Goal: Information Seeking & Learning: Understand process/instructions

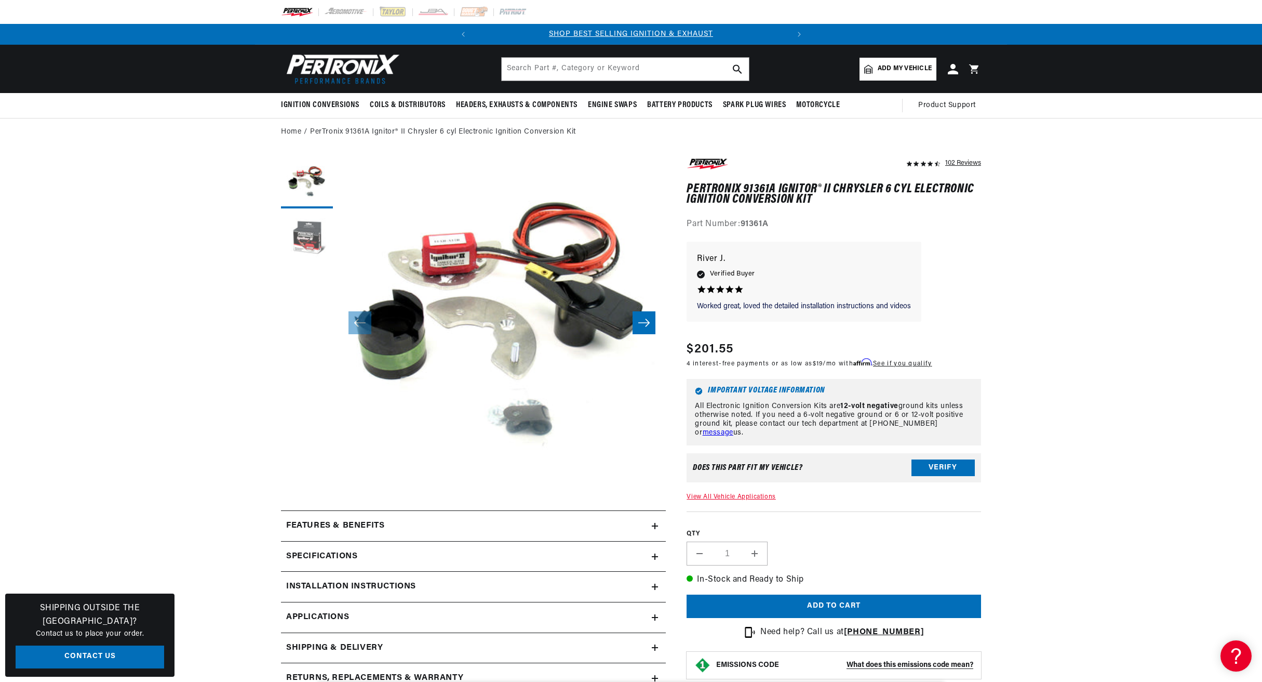
click at [304, 236] on button "Load image 2 in gallery view" at bounding box center [307, 240] width 52 height 52
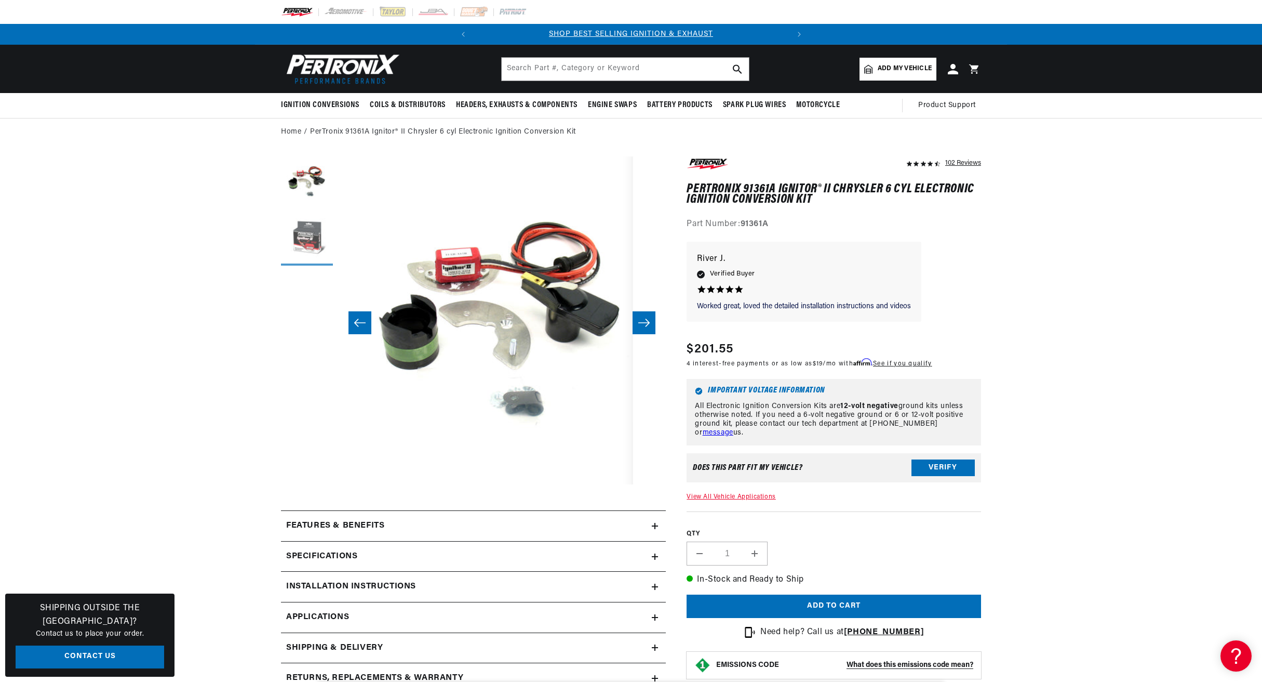
scroll to position [0, 328]
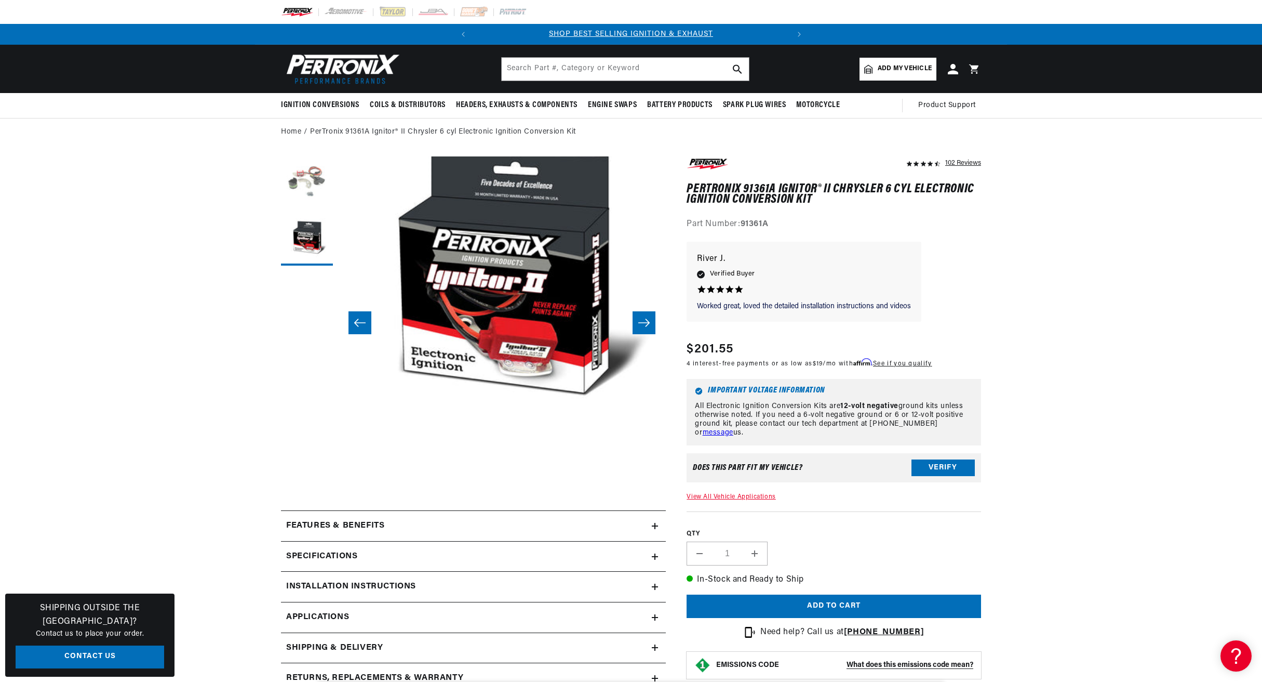
click at [290, 178] on button "Load image 1 in gallery view" at bounding box center [307, 182] width 52 height 52
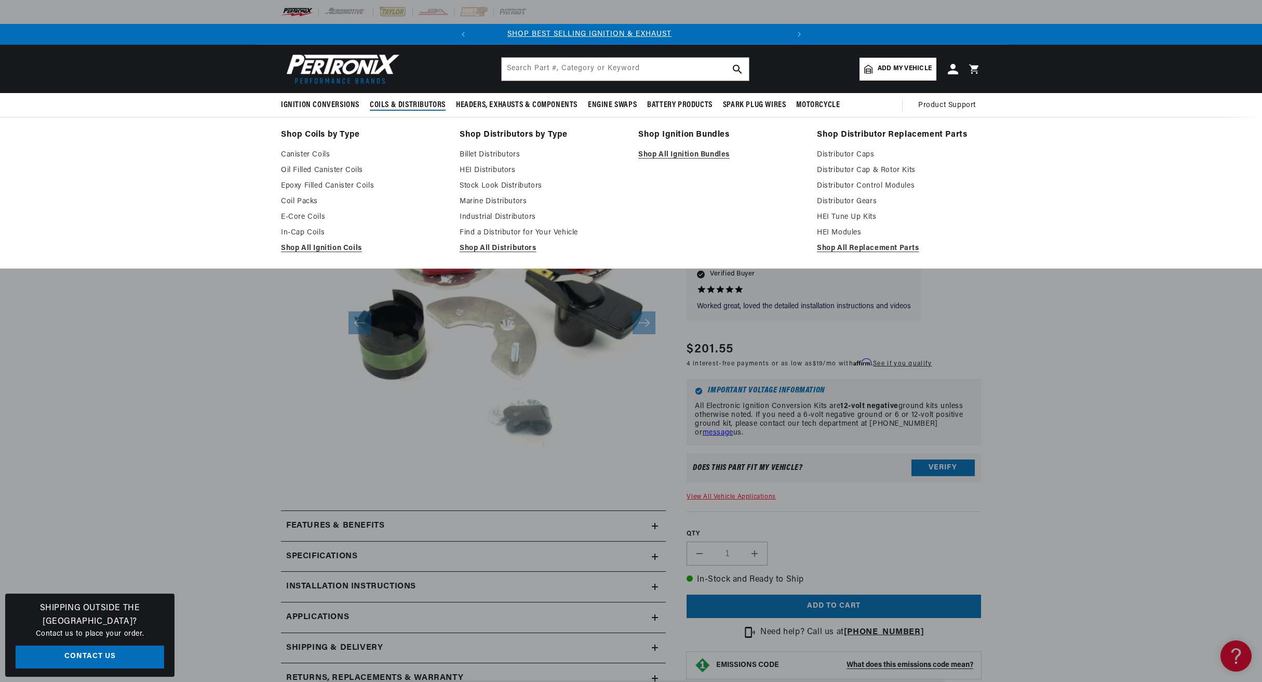
scroll to position [0, 0]
click at [832, 152] on link "Distributor Caps" at bounding box center [899, 155] width 164 height 12
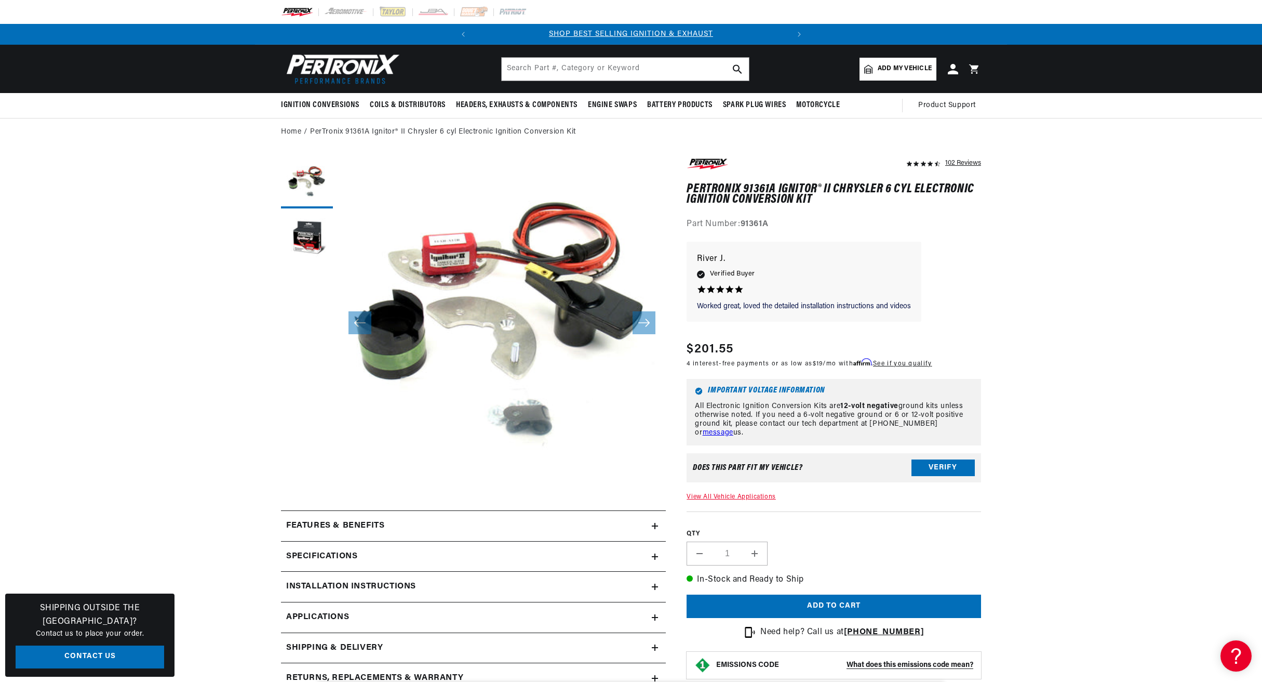
scroll to position [0, 315]
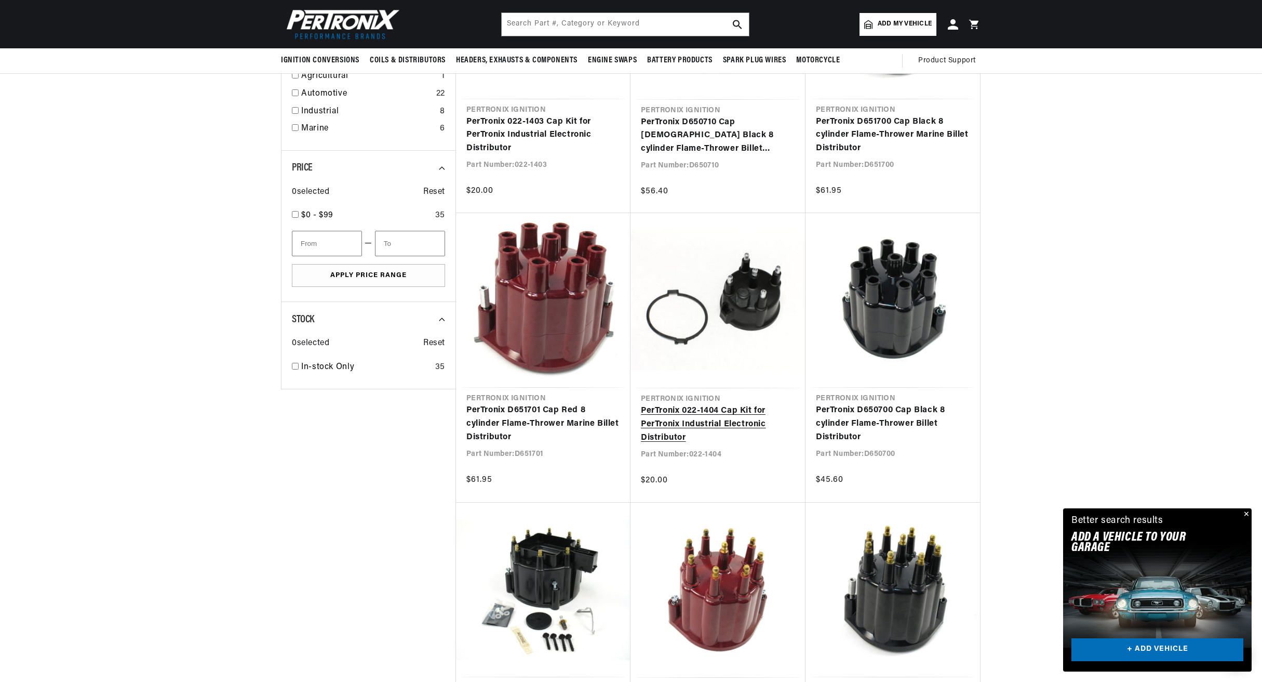
scroll to position [387, 0]
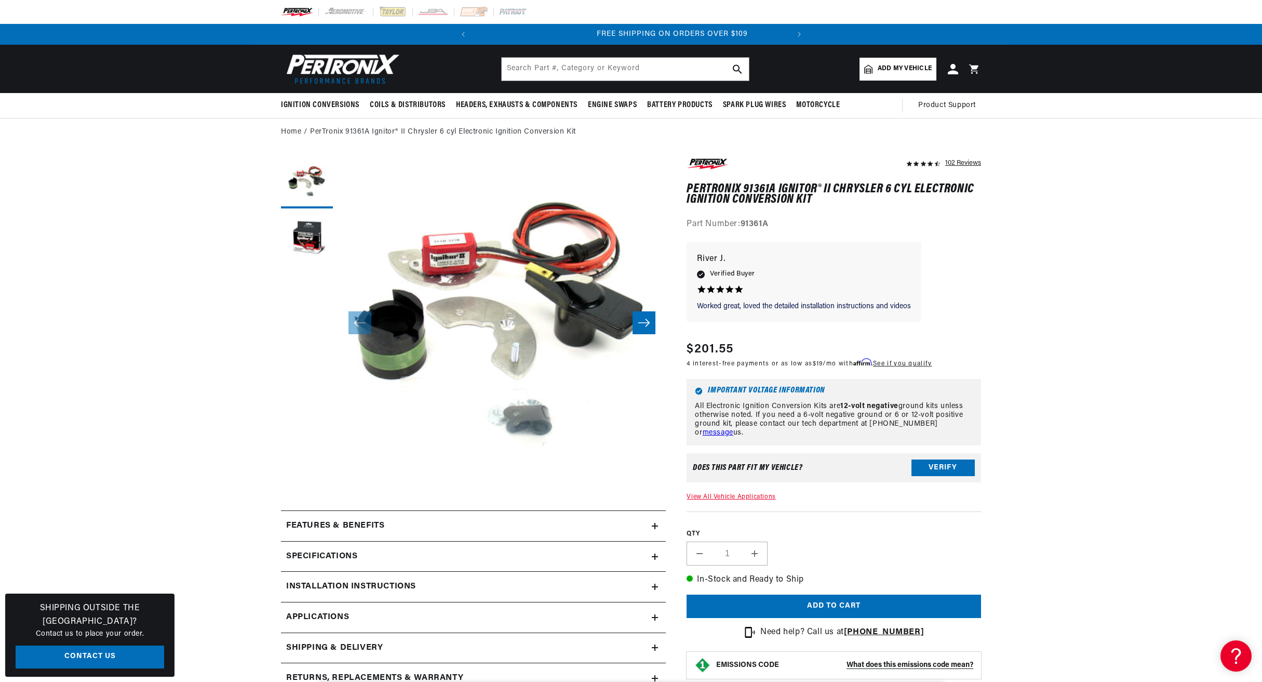
scroll to position [0, 315]
click at [331, 584] on h2 "Installation instructions" at bounding box center [351, 587] width 130 height 14
click at [636, 620] on link "Download PDF" at bounding box center [621, 625] width 77 height 19
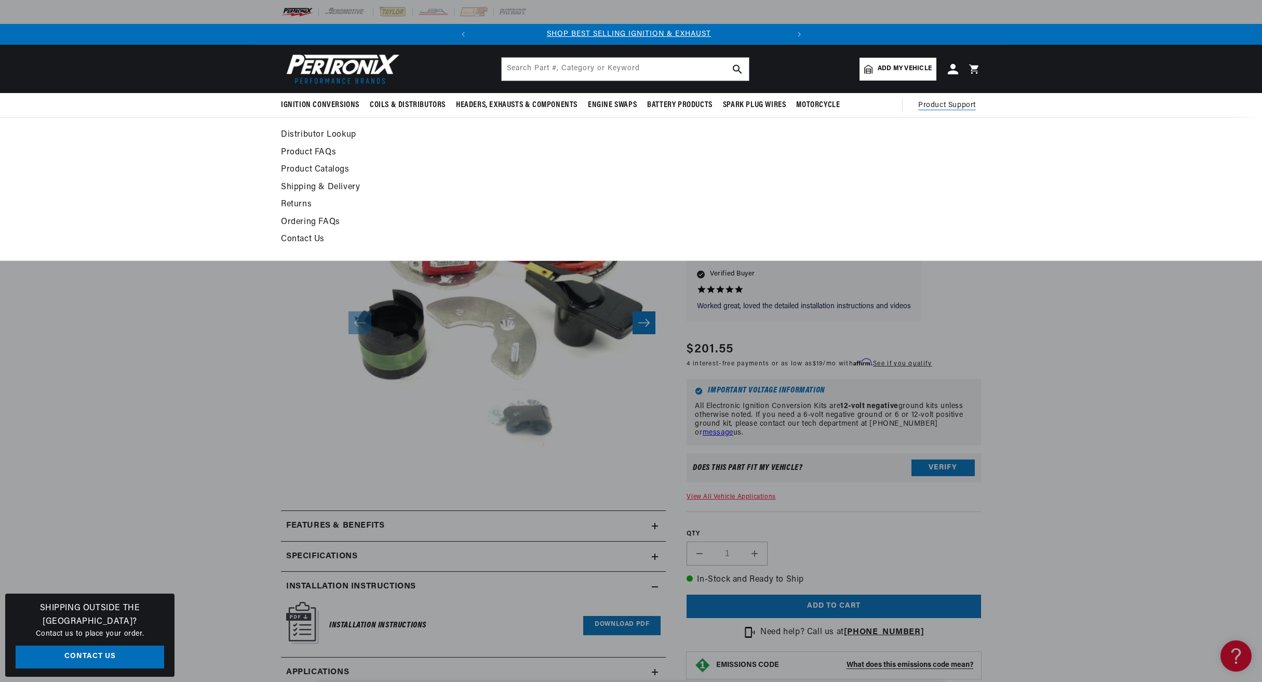
scroll to position [0, 0]
